Goal: Find specific page/section

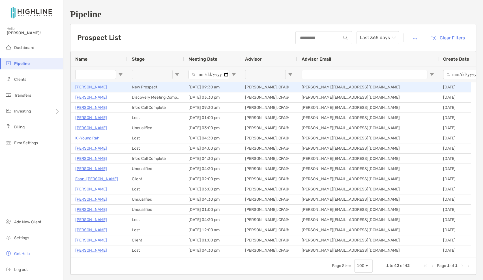
click at [92, 87] on p "[PERSON_NAME]" at bounding box center [91, 86] width 32 height 7
